Goal: Obtain resource: Obtain resource

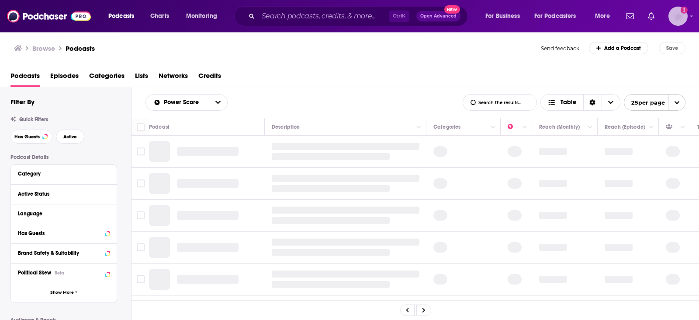
click at [680, 14] on img "Logged in as Tessarossi87" at bounding box center [678, 16] width 19 height 19
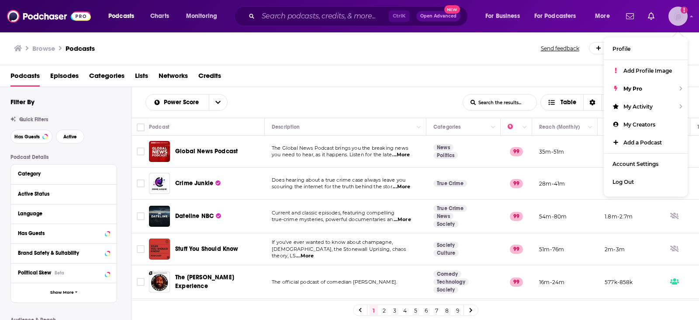
click at [680, 14] on img "Logged in as Tessarossi87" at bounding box center [678, 16] width 19 height 19
click at [260, 50] on div "Browse Podcasts" at bounding box center [278, 48] width 528 height 12
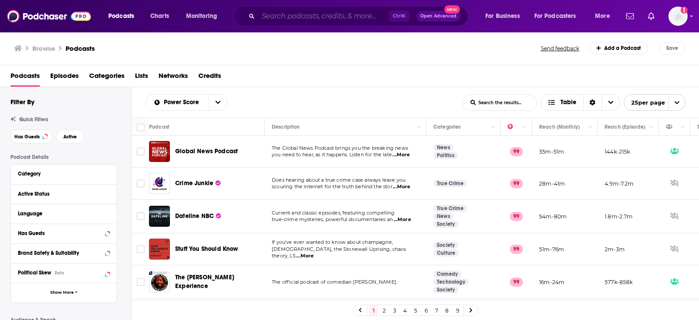
click at [339, 17] on input "Search podcasts, credits, & more..." at bounding box center [323, 16] width 131 height 14
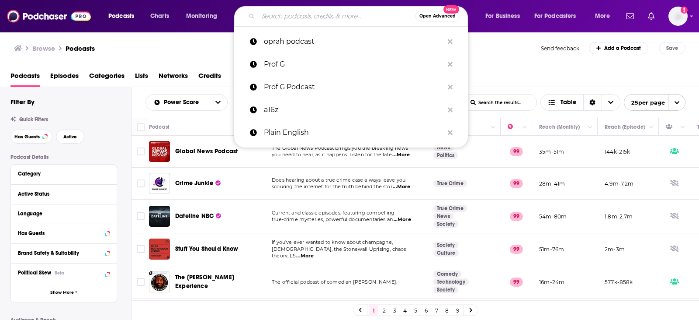
paste input "Federal Newswire Podcast"
type input "Federal Newswire Podcast"
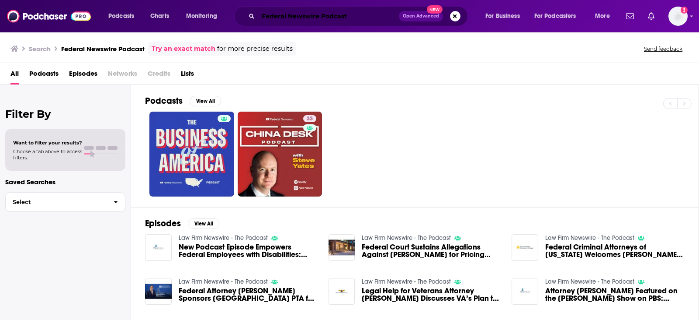
click at [333, 18] on input "Federal Newswire Podcast" at bounding box center [328, 16] width 141 height 14
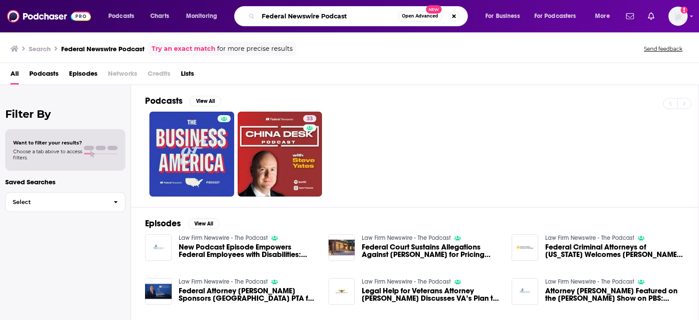
click at [333, 18] on input "Federal Newswire Podcast" at bounding box center [328, 16] width 140 height 14
type input "Federal Newswire"
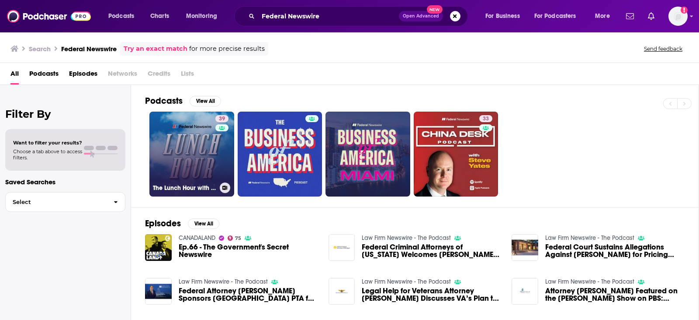
click at [185, 166] on link "39 The Lunch Hour with Federal Newswire" at bounding box center [191, 153] width 85 height 85
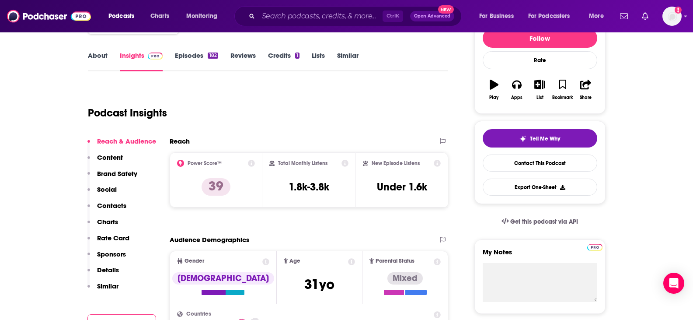
scroll to position [131, 0]
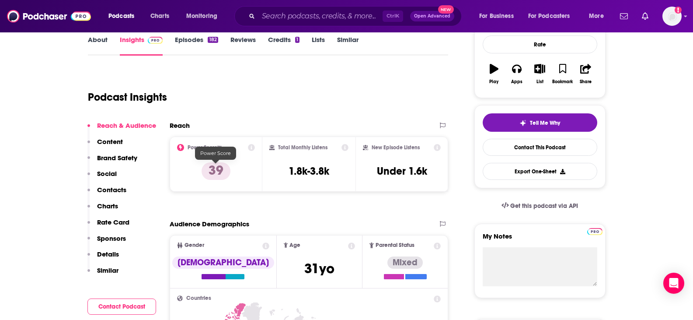
click at [217, 176] on p "39" at bounding box center [216, 170] width 29 height 17
click at [251, 147] on icon at bounding box center [251, 147] width 7 height 7
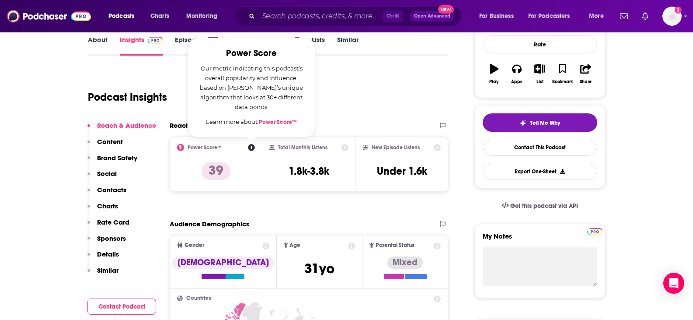
click at [284, 122] on link "Power Score™" at bounding box center [278, 121] width 38 height 7
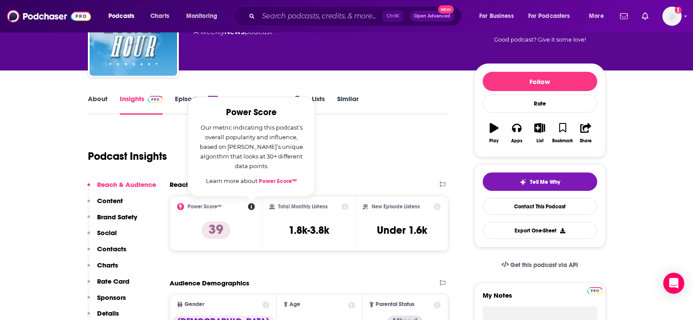
scroll to position [87, 0]
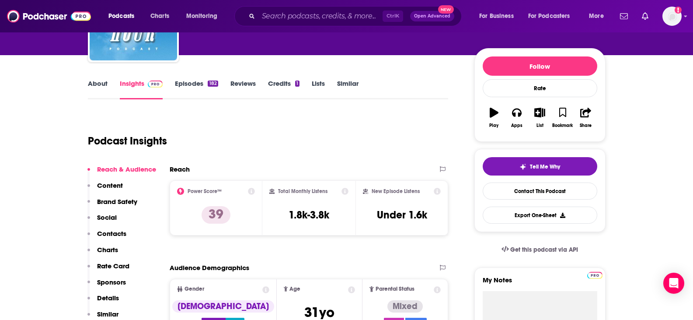
click at [544, 217] on button "Export One-Sheet" at bounding box center [540, 214] width 115 height 17
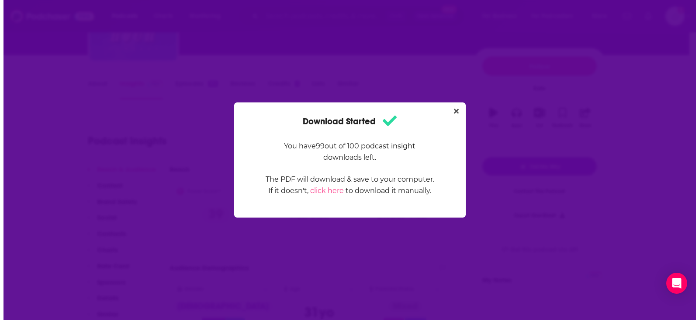
scroll to position [0, 0]
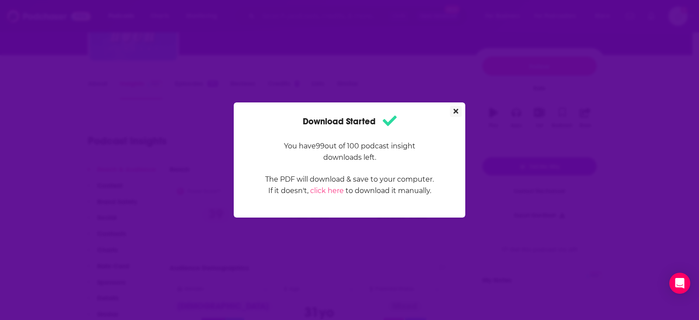
click at [453, 111] on button "Close" at bounding box center [456, 111] width 12 height 11
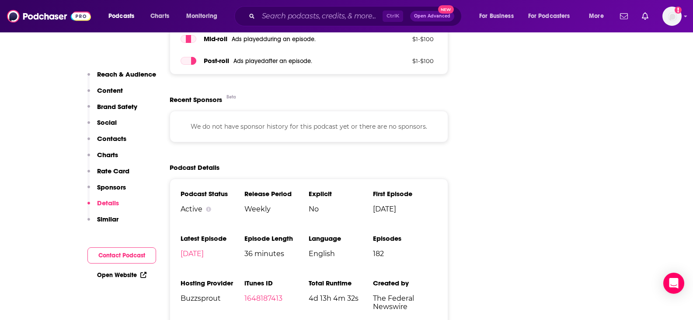
scroll to position [1049, 0]
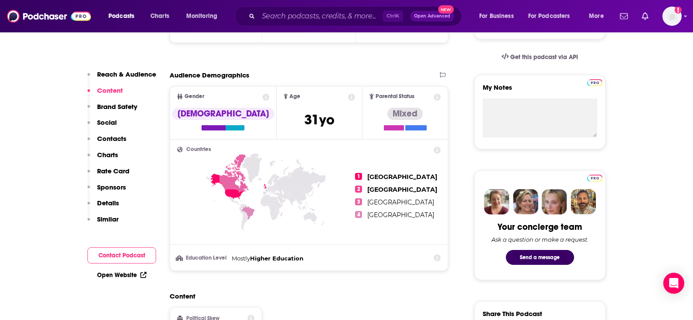
scroll to position [262, 0]
